Goal: Task Accomplishment & Management: Manage account settings

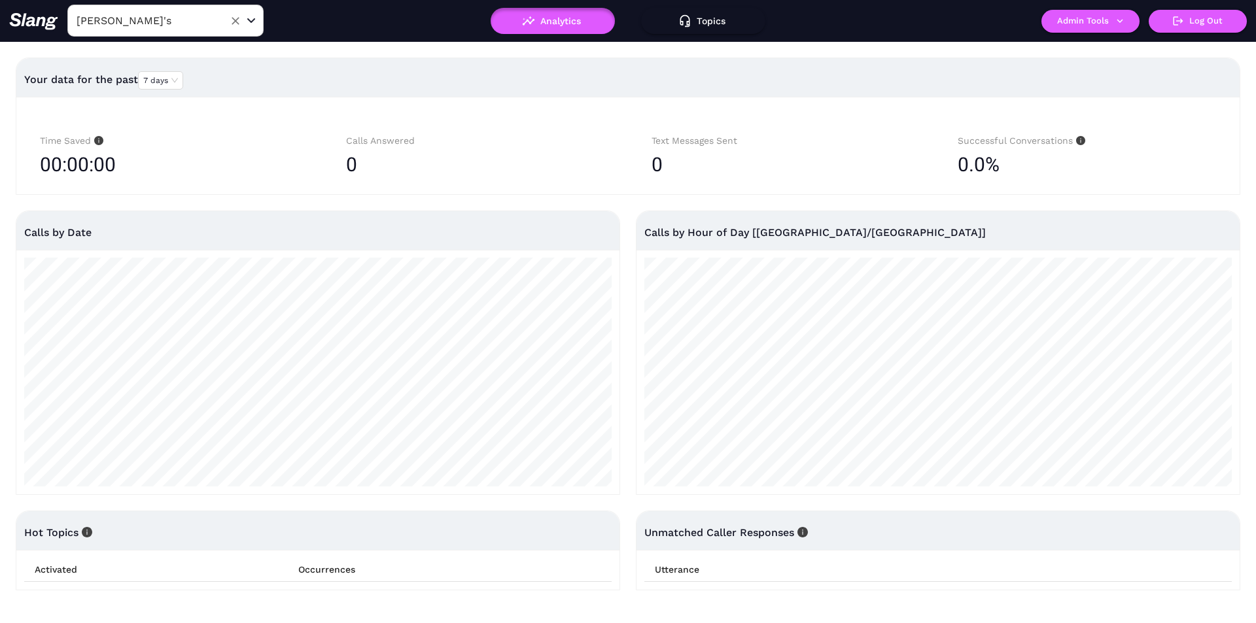
click at [139, 18] on input "[PERSON_NAME]'s" at bounding box center [145, 20] width 144 height 20
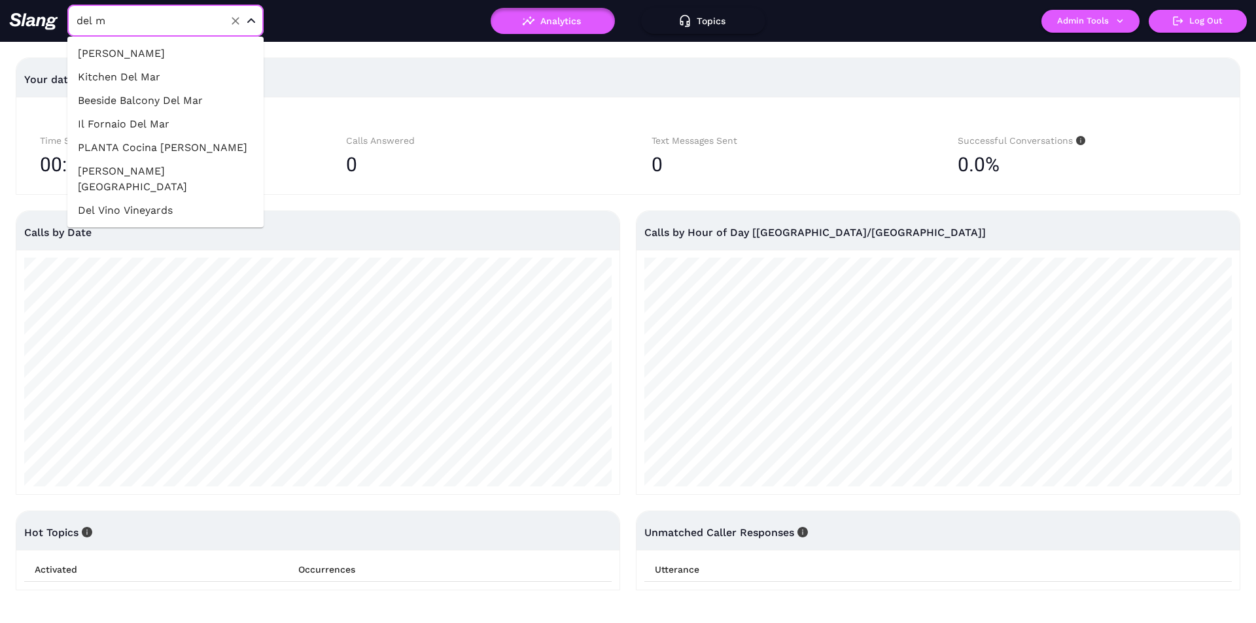
type input "del ma"
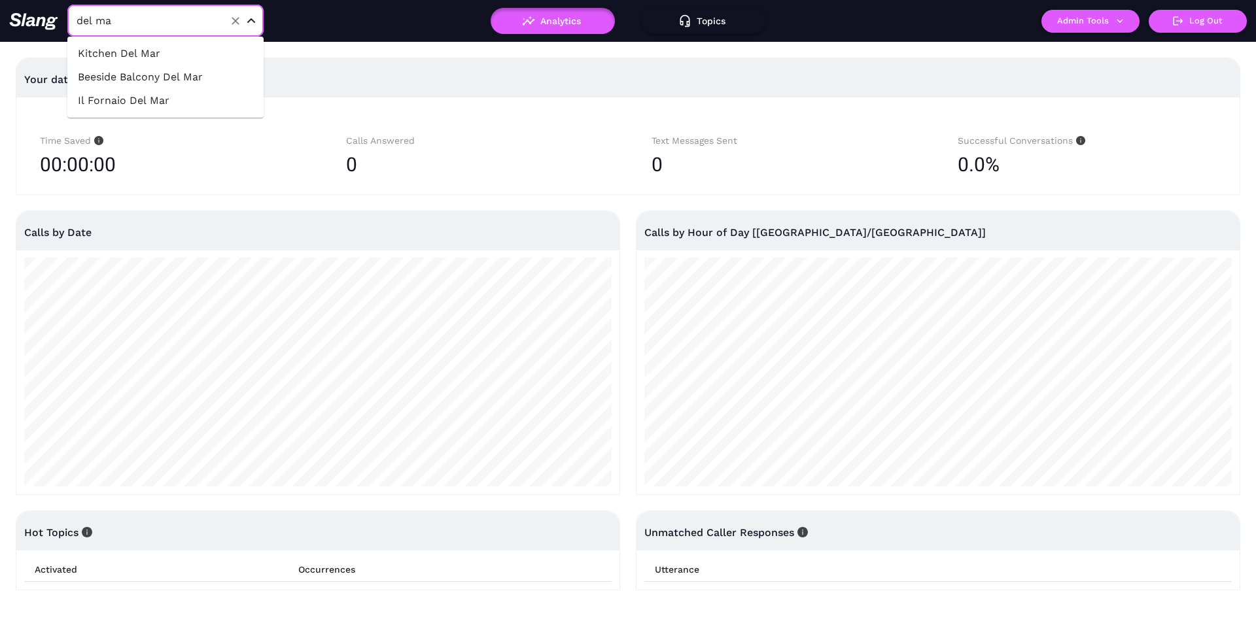
click at [175, 95] on li "Il Fornaio Del Mar" at bounding box center [165, 101] width 196 height 24
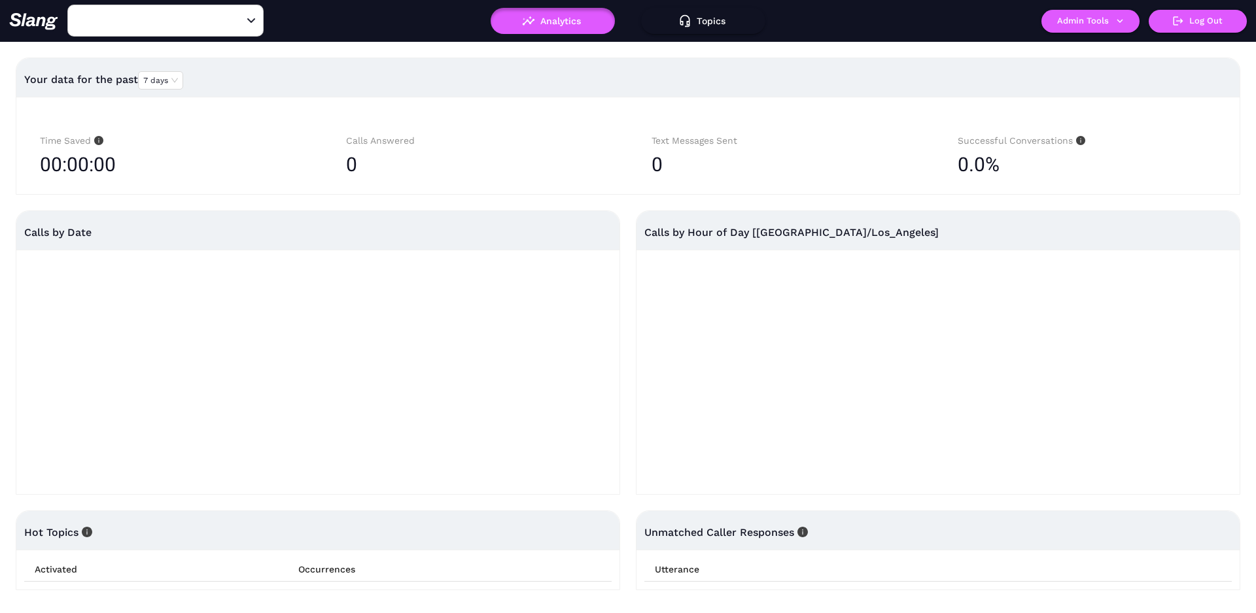
type input "Il Fornaio Del Mar"
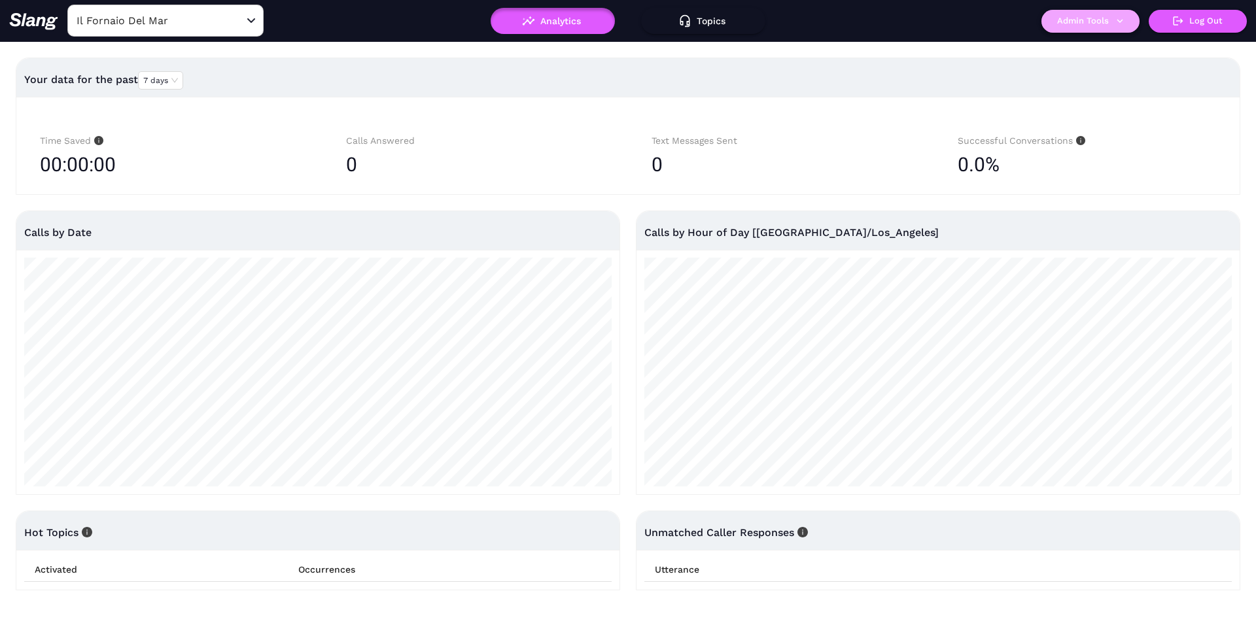
click at [1049, 22] on button "Admin Tools" at bounding box center [1090, 21] width 98 height 23
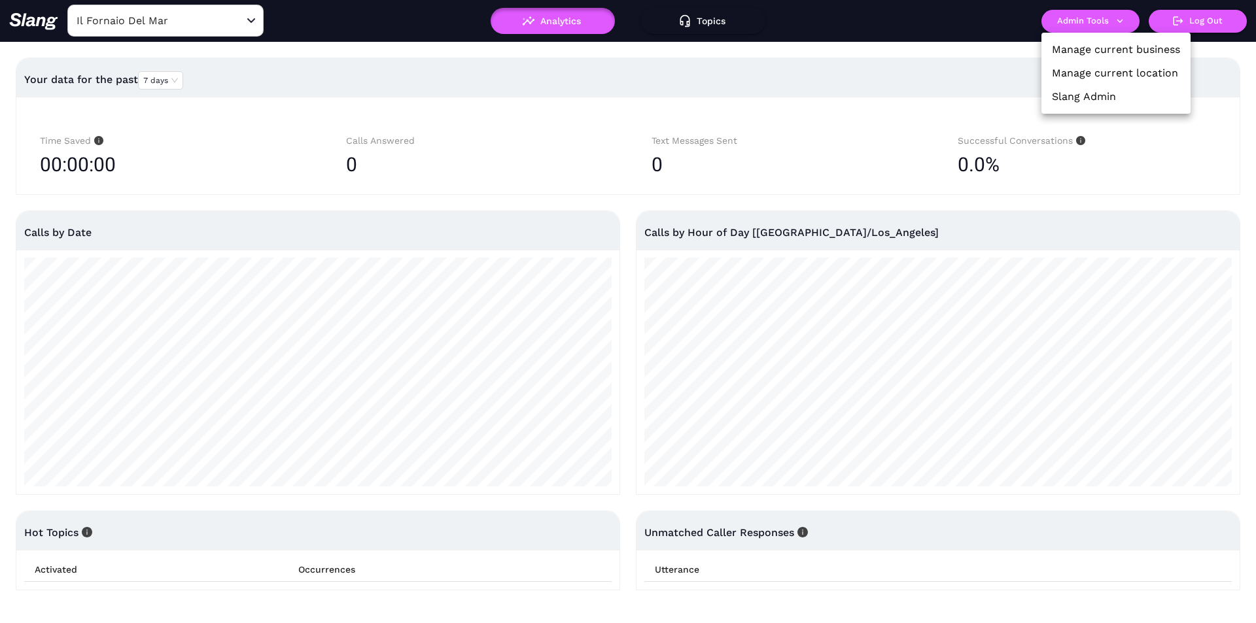
click at [1076, 50] on link "Manage current business" at bounding box center [1116, 50] width 128 height 16
